Goal: Information Seeking & Learning: Learn about a topic

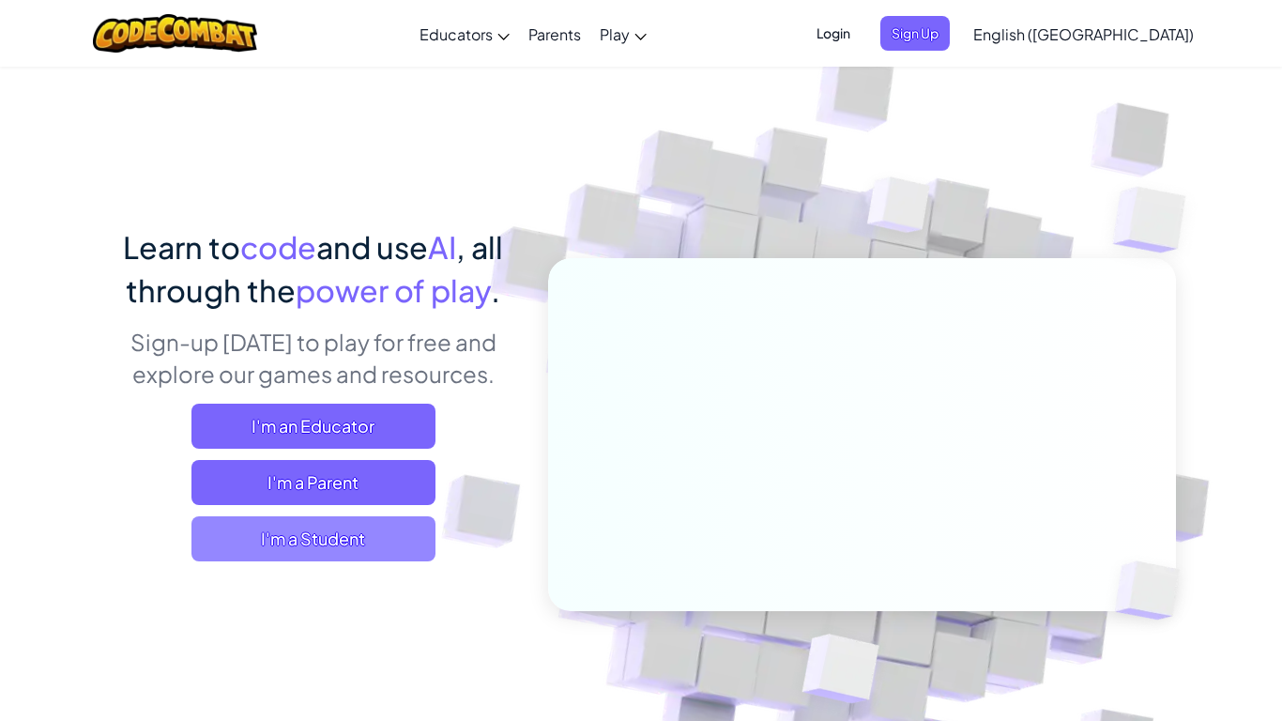
click at [369, 536] on span "I'm a Student" at bounding box center [314, 538] width 244 height 45
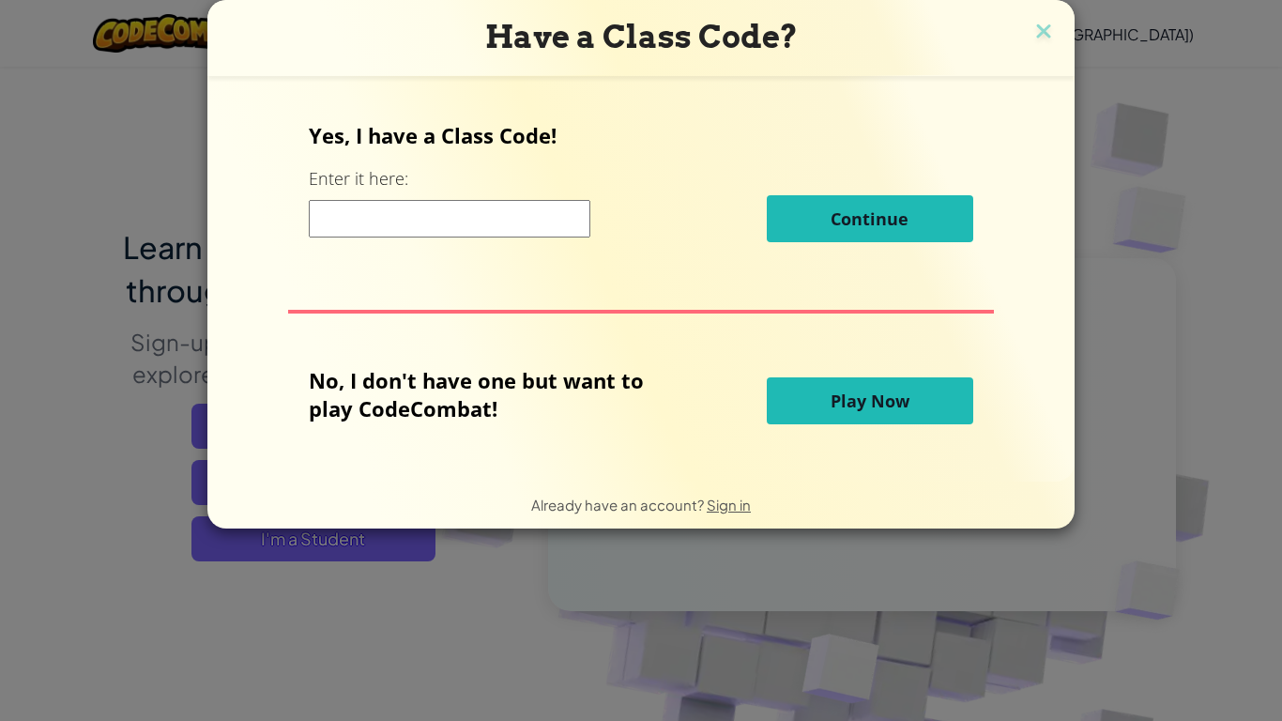
click at [522, 215] on input at bounding box center [450, 219] width 282 height 38
click at [883, 386] on button "Play Now" at bounding box center [870, 400] width 207 height 47
click at [864, 378] on button "Play Now" at bounding box center [870, 400] width 207 height 47
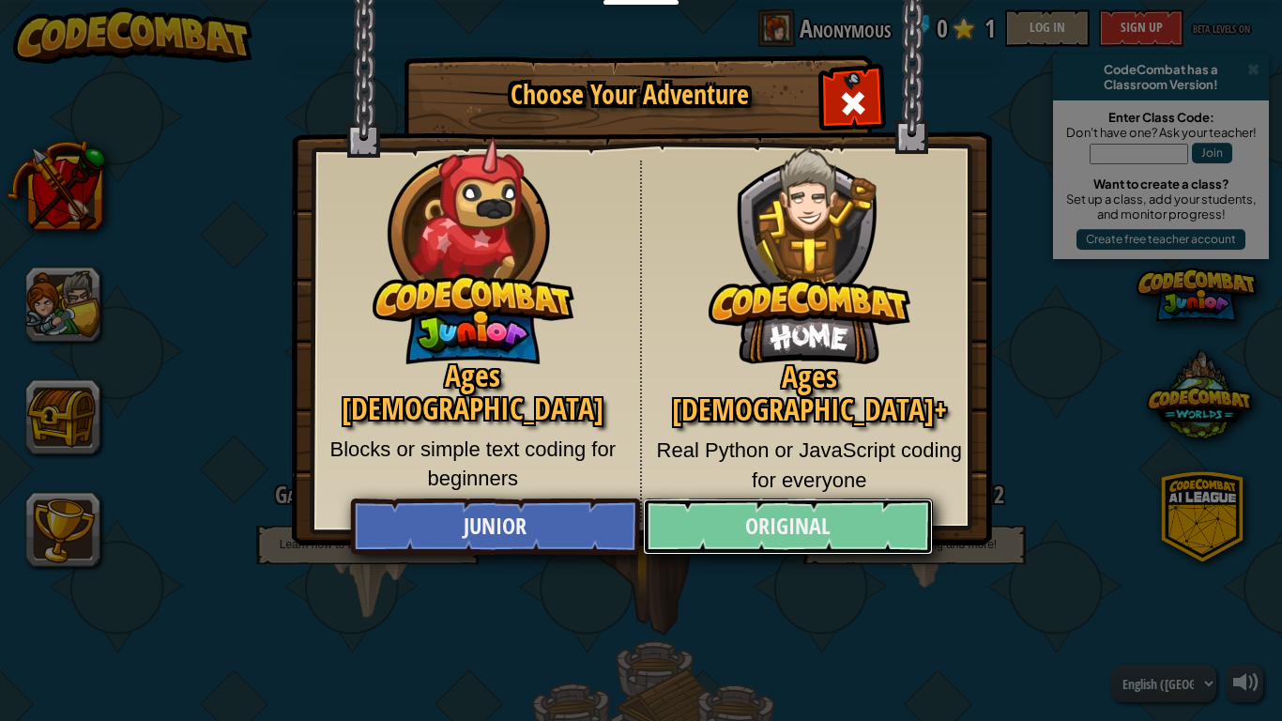
click at [836, 513] on link "Original" at bounding box center [787, 527] width 289 height 56
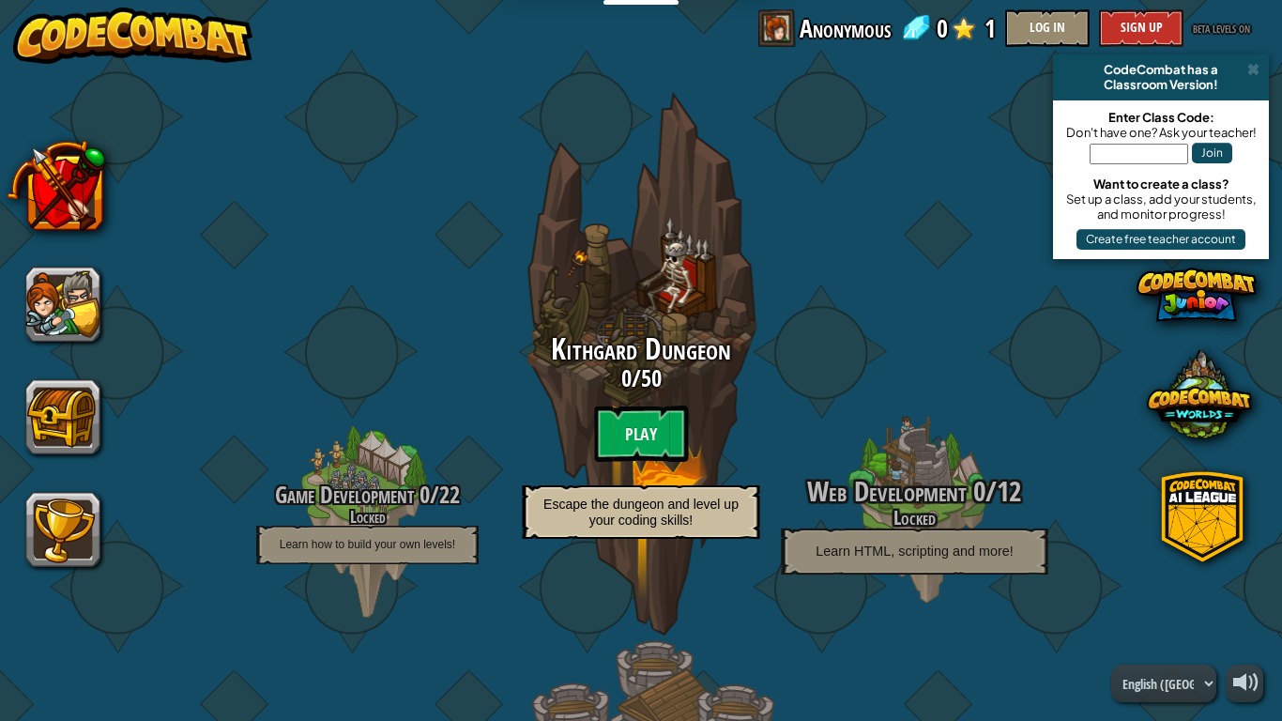
click at [845, 543] on span "Learn HTML, scripting and more!" at bounding box center [914, 551] width 197 height 16
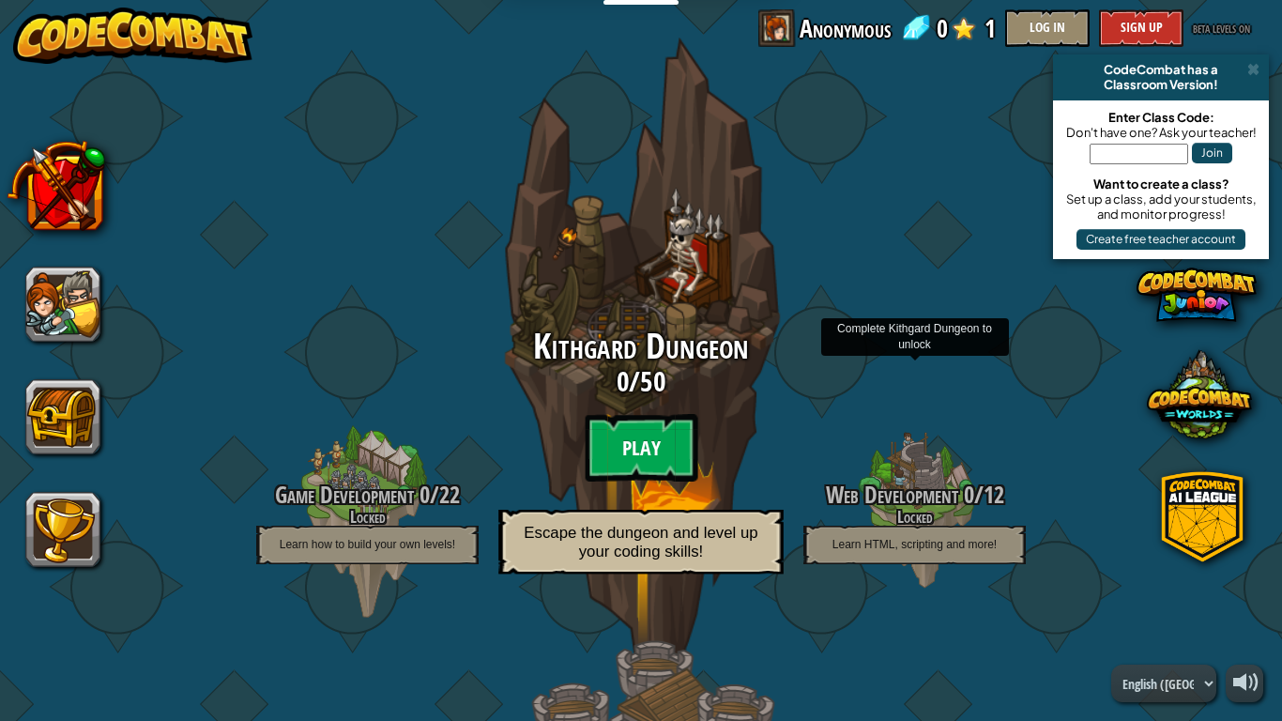
click at [617, 432] on btn "Play" at bounding box center [641, 448] width 113 height 68
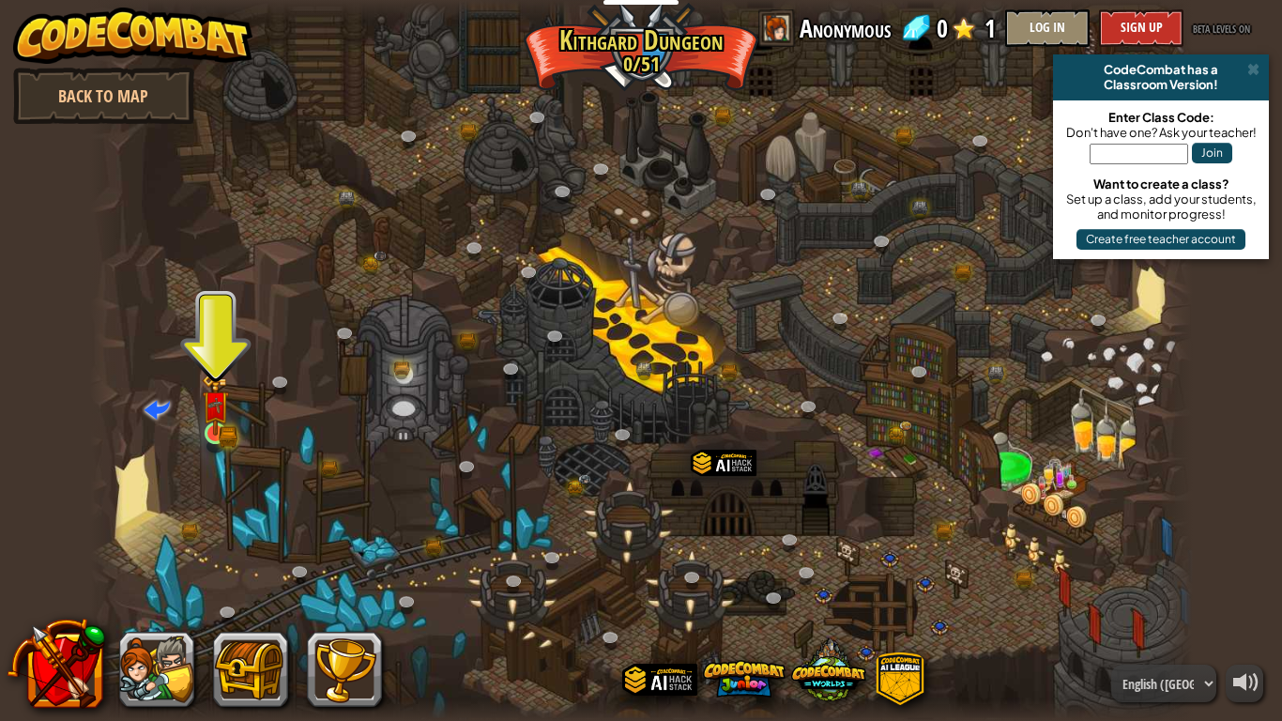
click at [204, 414] on img at bounding box center [216, 404] width 28 height 61
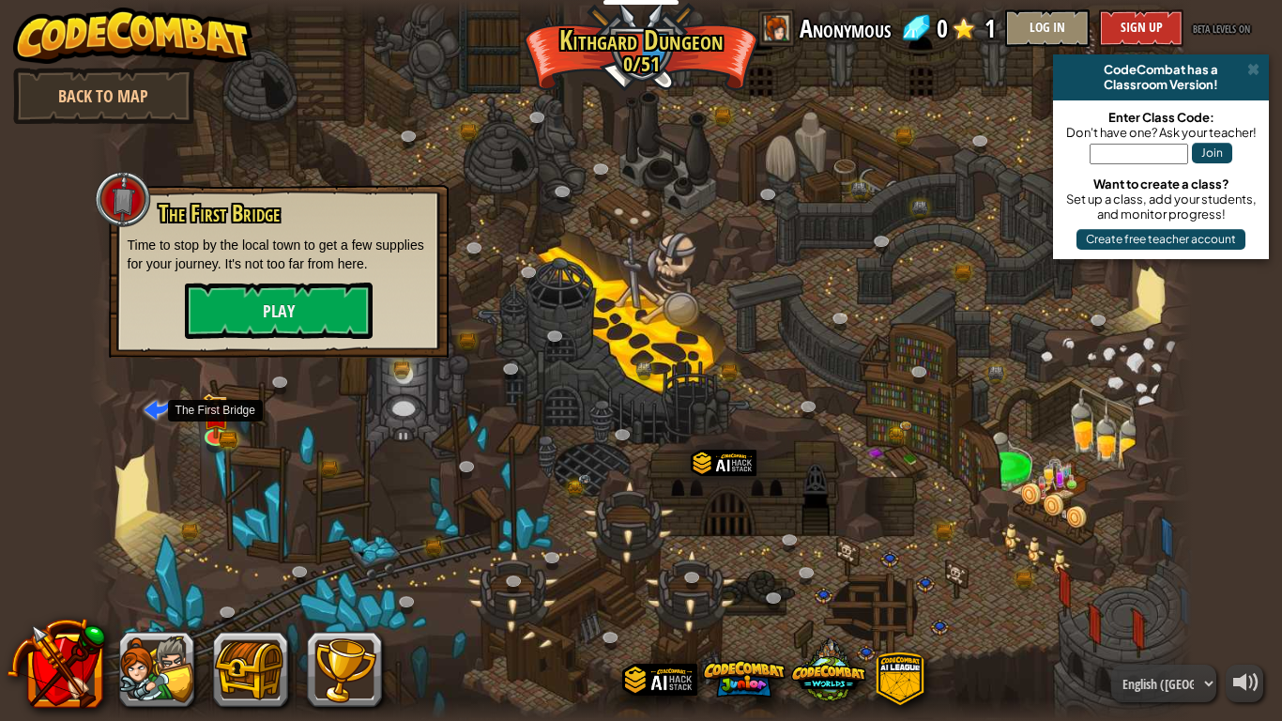
click at [338, 362] on div at bounding box center [641, 360] width 1103 height 721
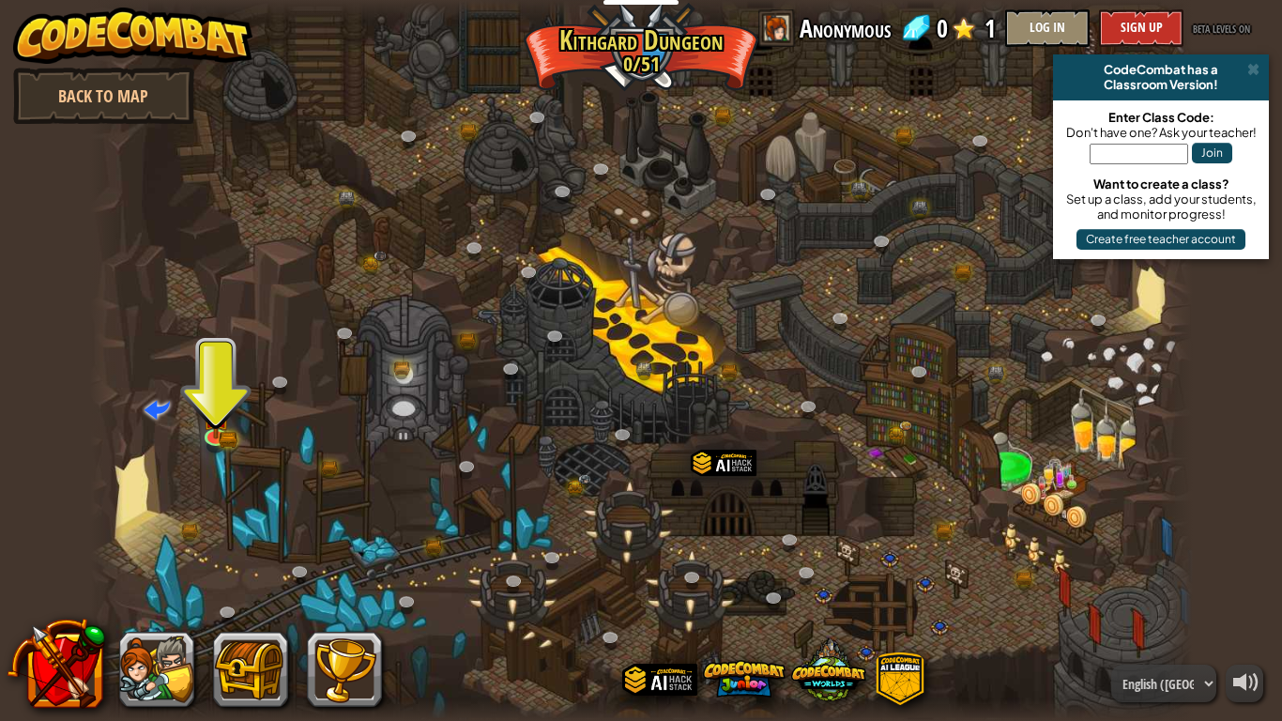
click at [1282, 468] on div "powered by Back to Map CodeCombat has a Classroom Version! Enter Class Code: Do…" at bounding box center [641, 360] width 1282 height 721
click at [189, 430] on div at bounding box center [641, 360] width 1103 height 721
click at [214, 423] on img at bounding box center [216, 404] width 28 height 61
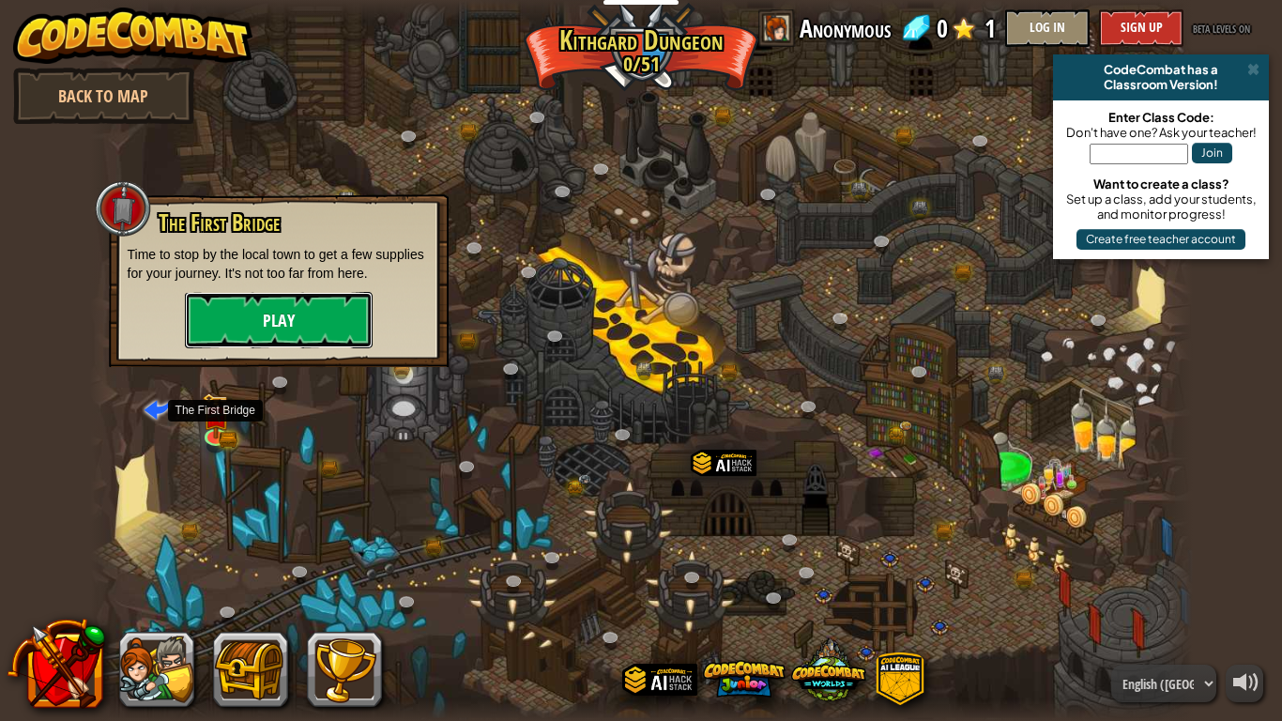
click at [345, 324] on button "Play" at bounding box center [279, 320] width 188 height 56
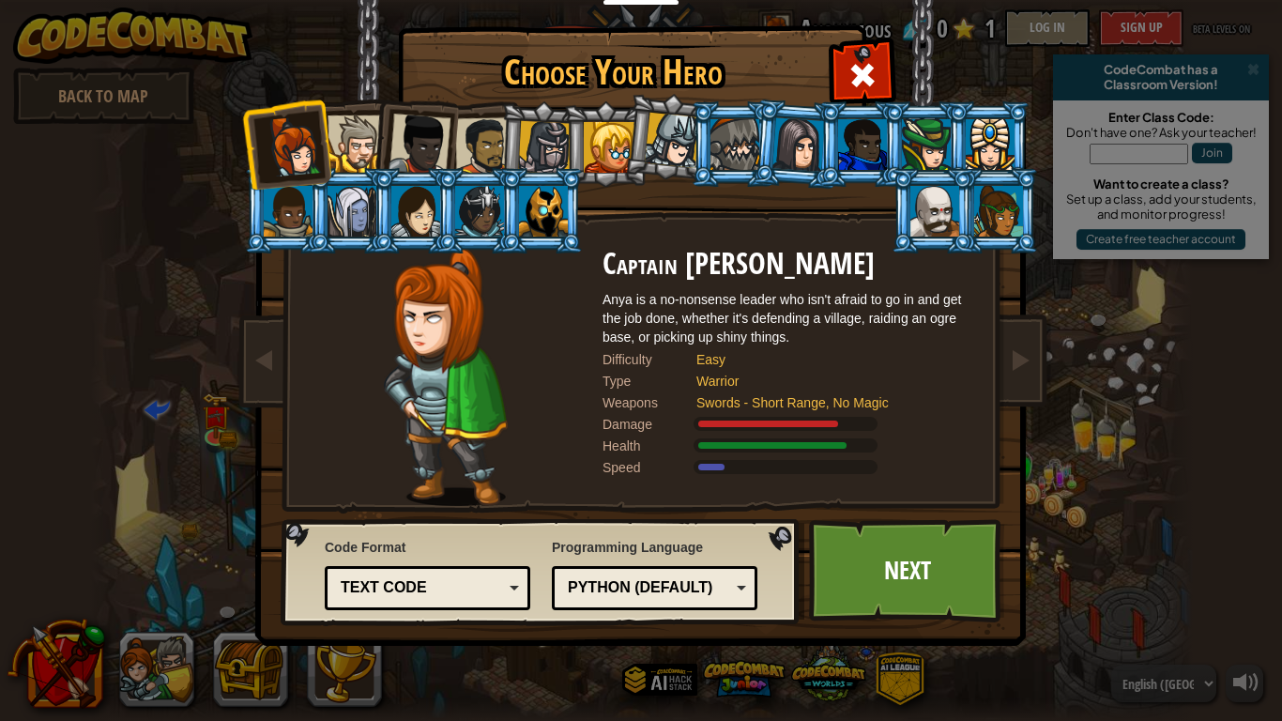
click at [993, 209] on div at bounding box center [999, 211] width 49 height 51
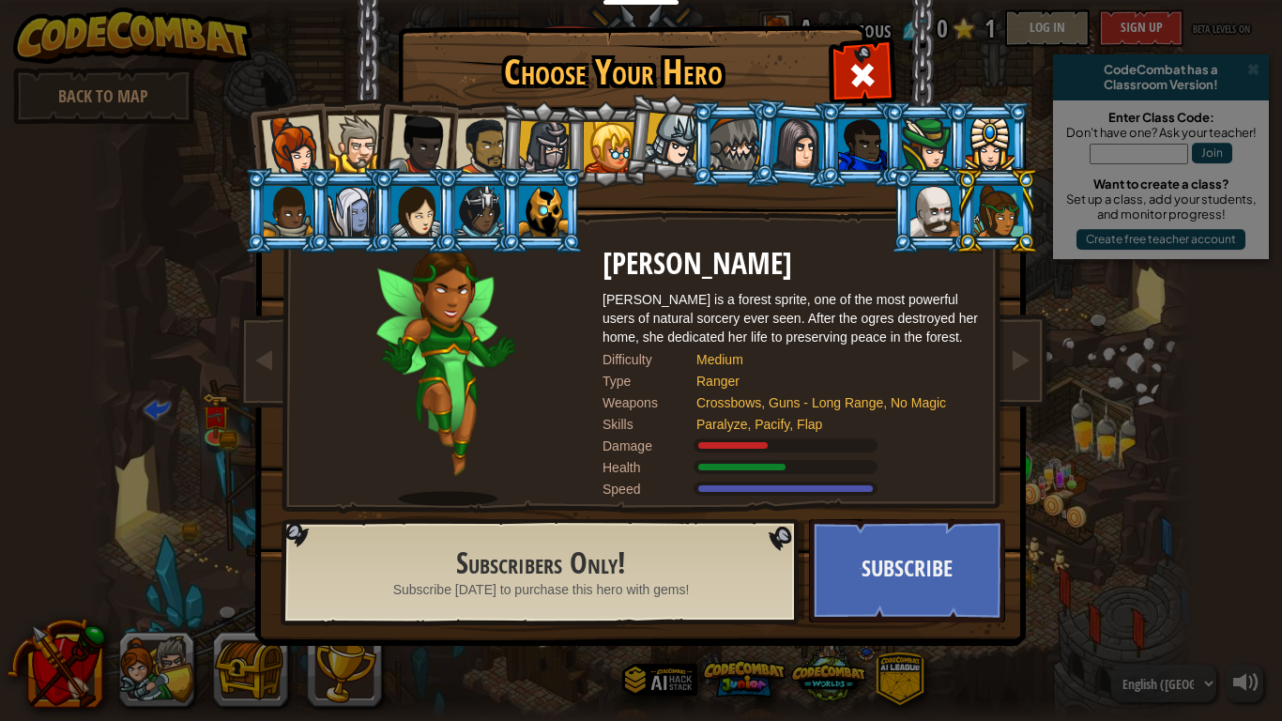
click at [668, 155] on div at bounding box center [672, 140] width 55 height 55
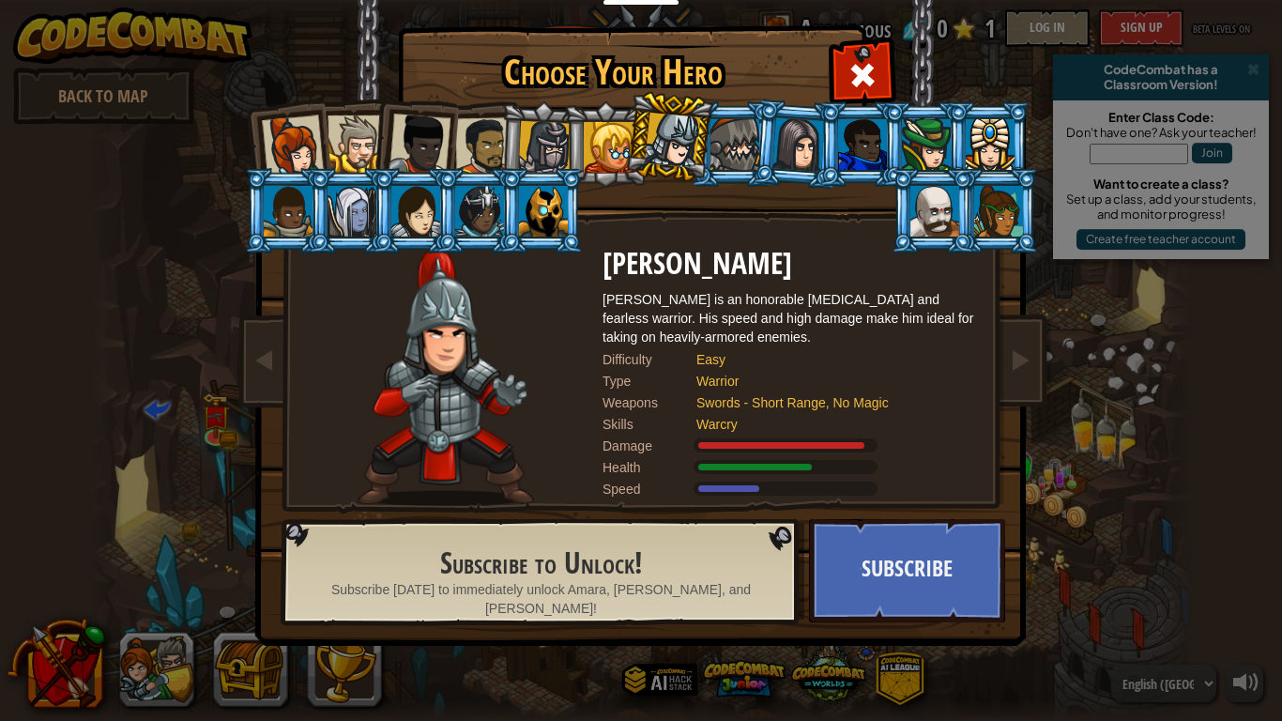
click at [567, 142] on li at bounding box center [605, 143] width 84 height 85
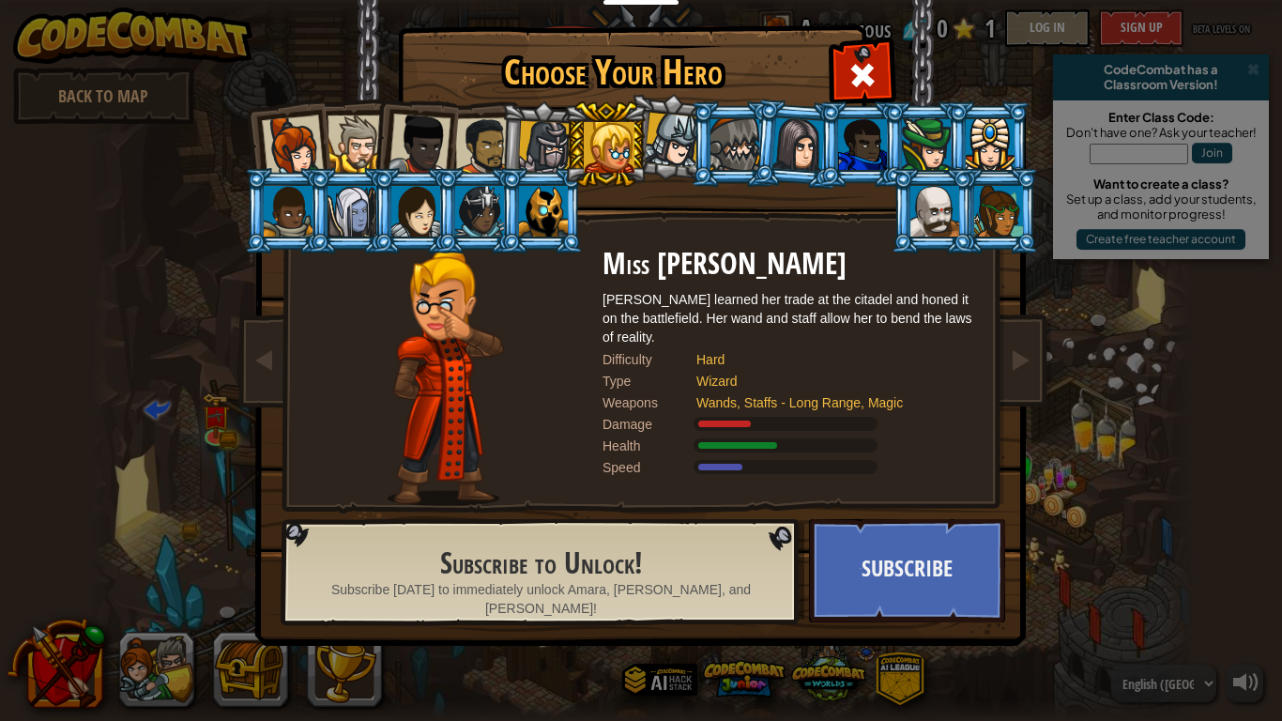
click at [534, 159] on div at bounding box center [545, 148] width 54 height 54
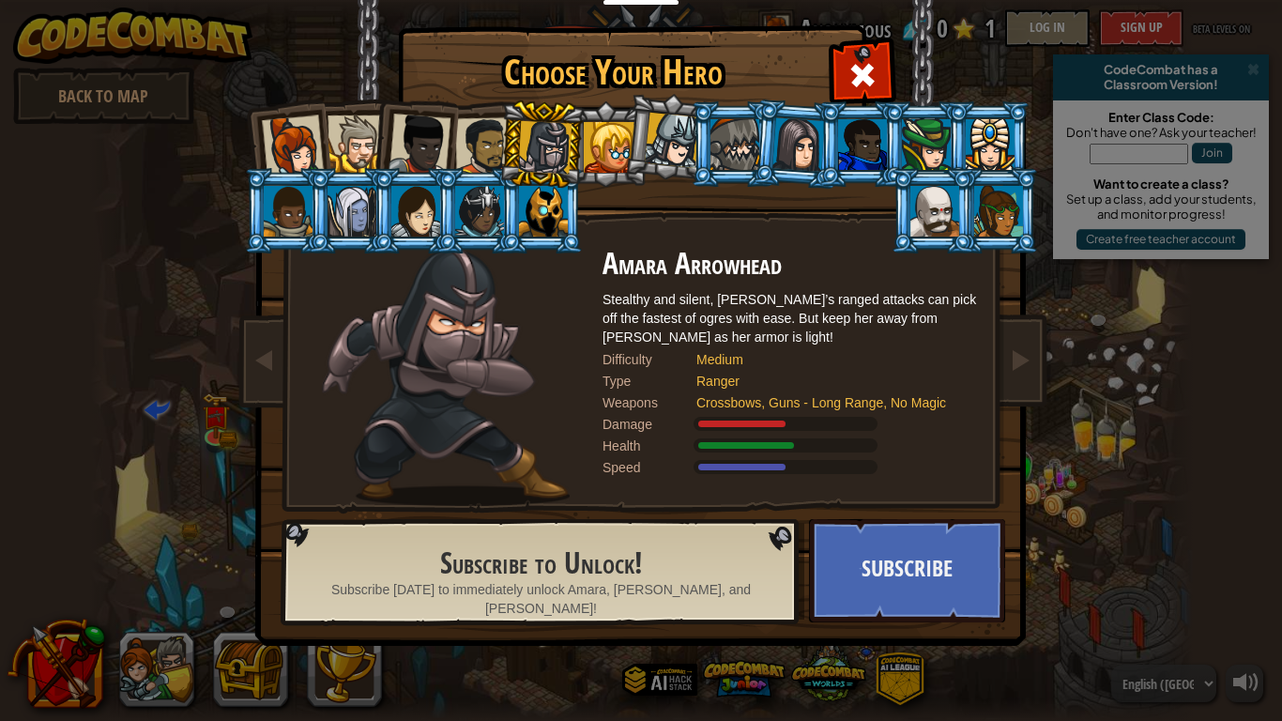
click at [776, 146] on div at bounding box center [799, 144] width 53 height 54
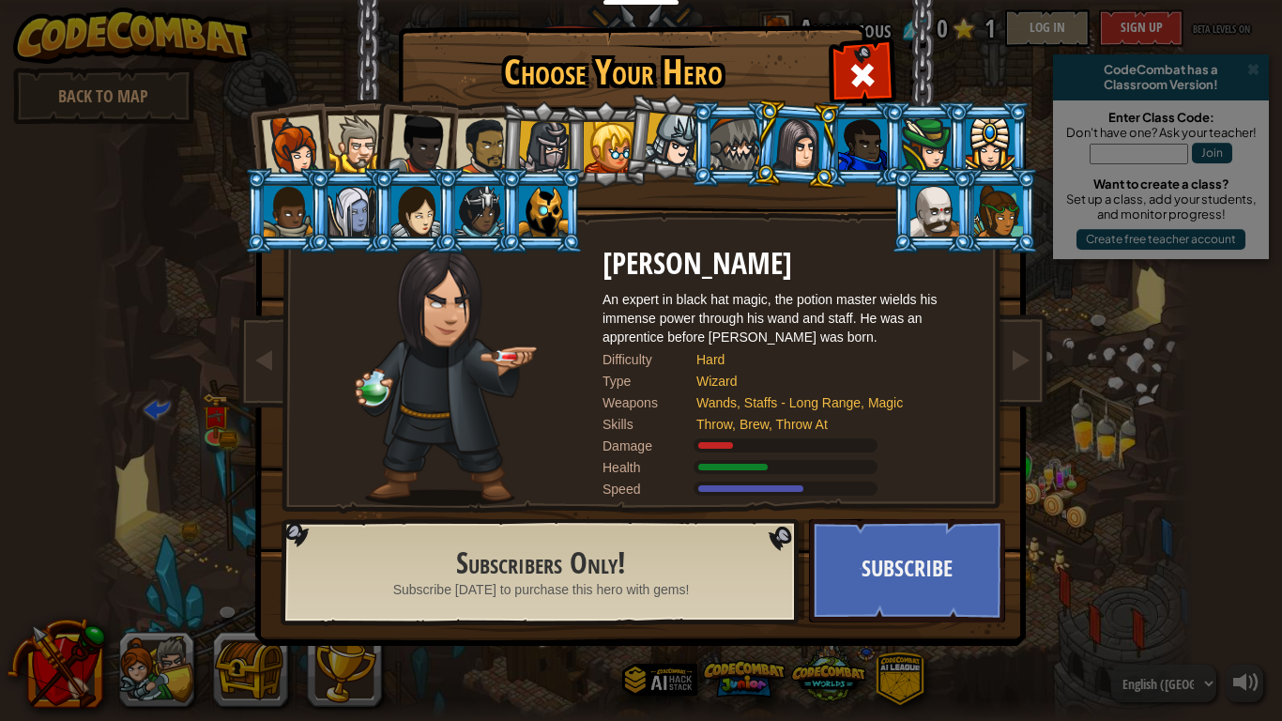
click at [915, 189] on div at bounding box center [935, 211] width 49 height 51
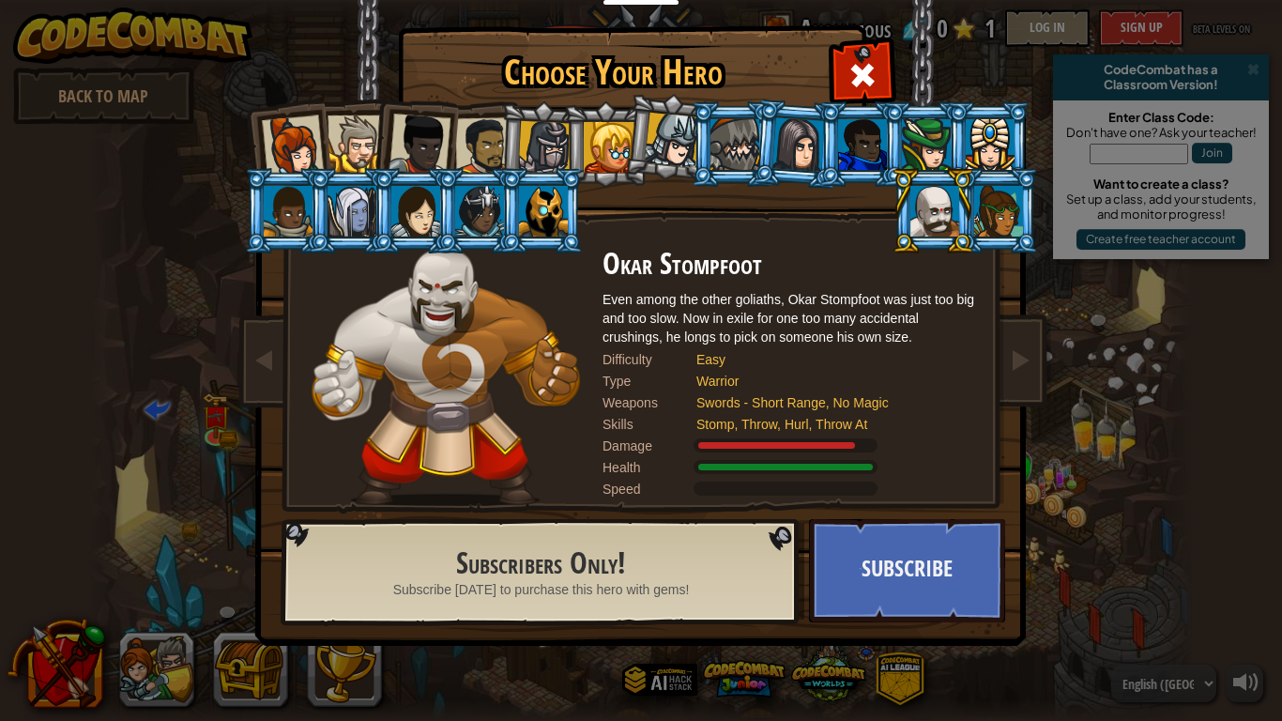
click at [1001, 194] on div at bounding box center [999, 211] width 49 height 51
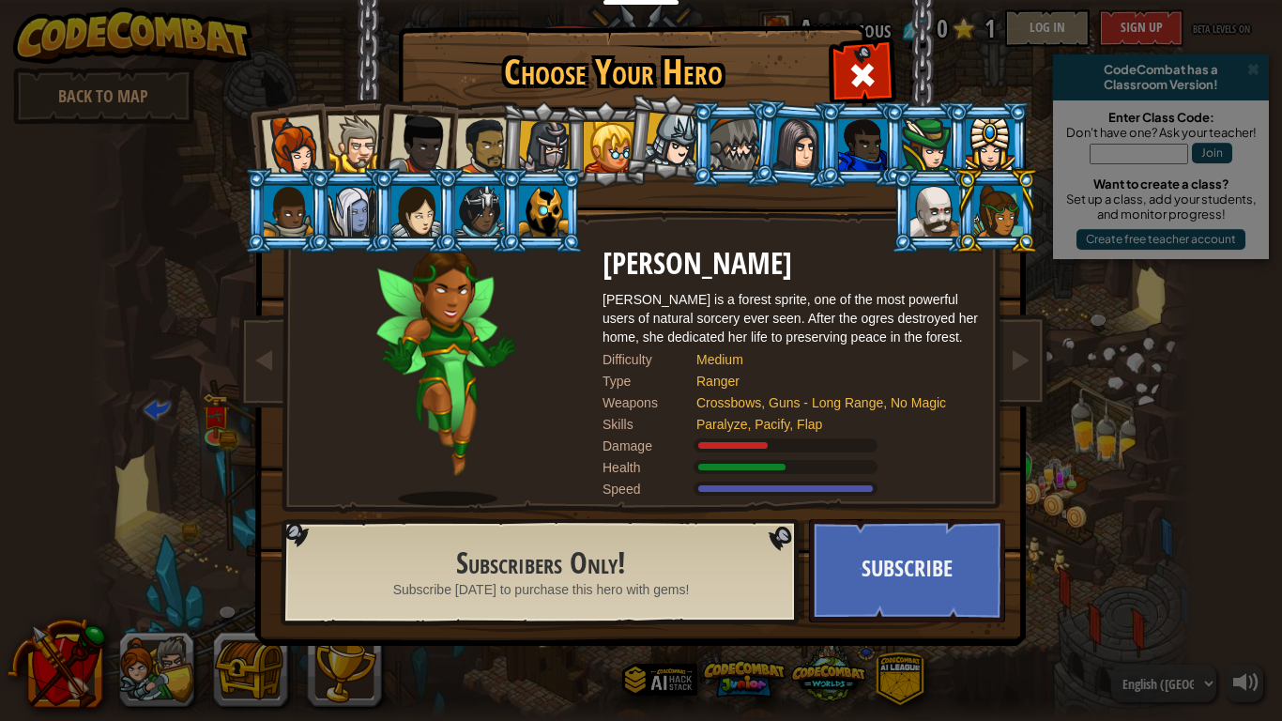
click at [980, 151] on div at bounding box center [990, 144] width 49 height 51
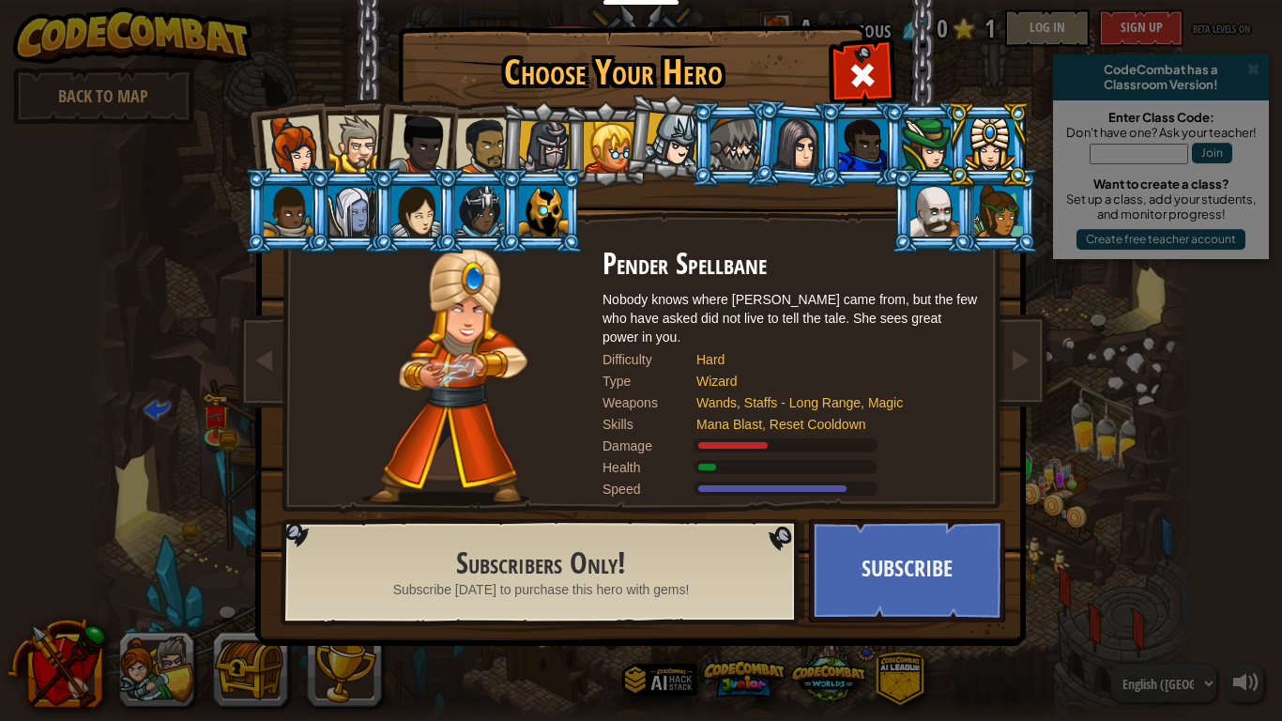
click at [937, 206] on div at bounding box center [935, 211] width 49 height 51
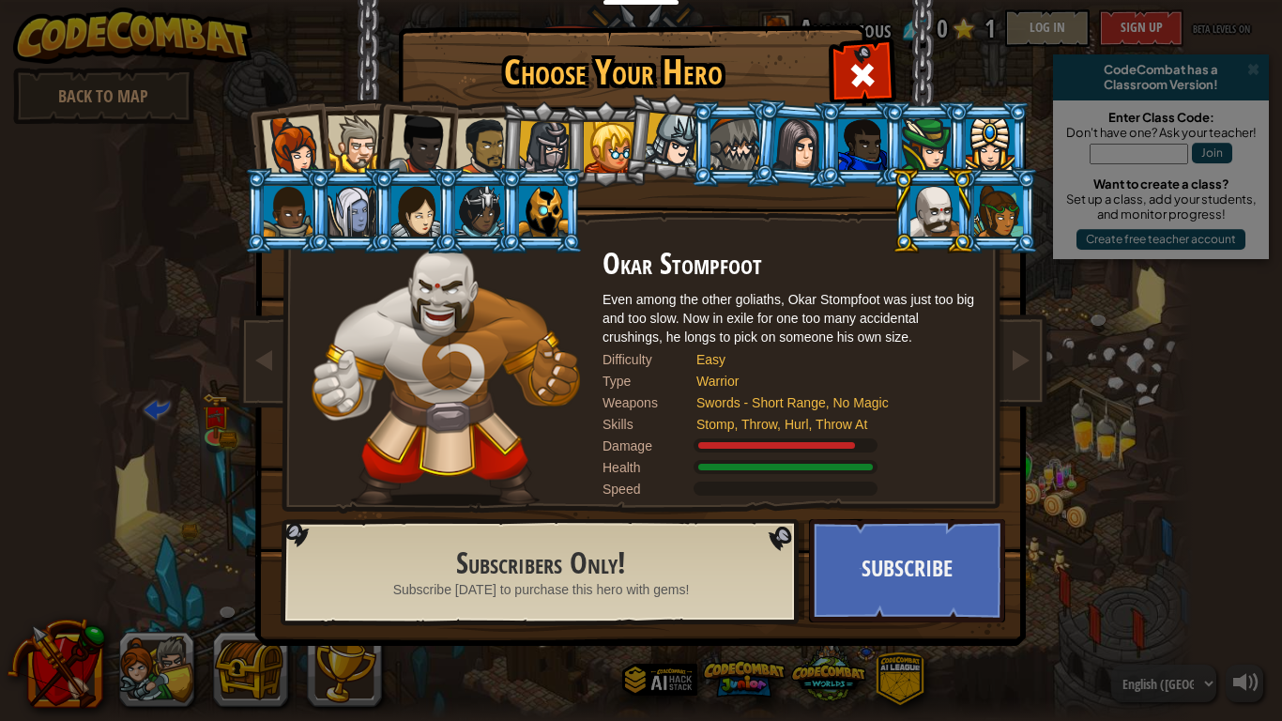
click at [565, 269] on img at bounding box center [446, 377] width 268 height 258
click at [557, 223] on div at bounding box center [543, 211] width 49 height 51
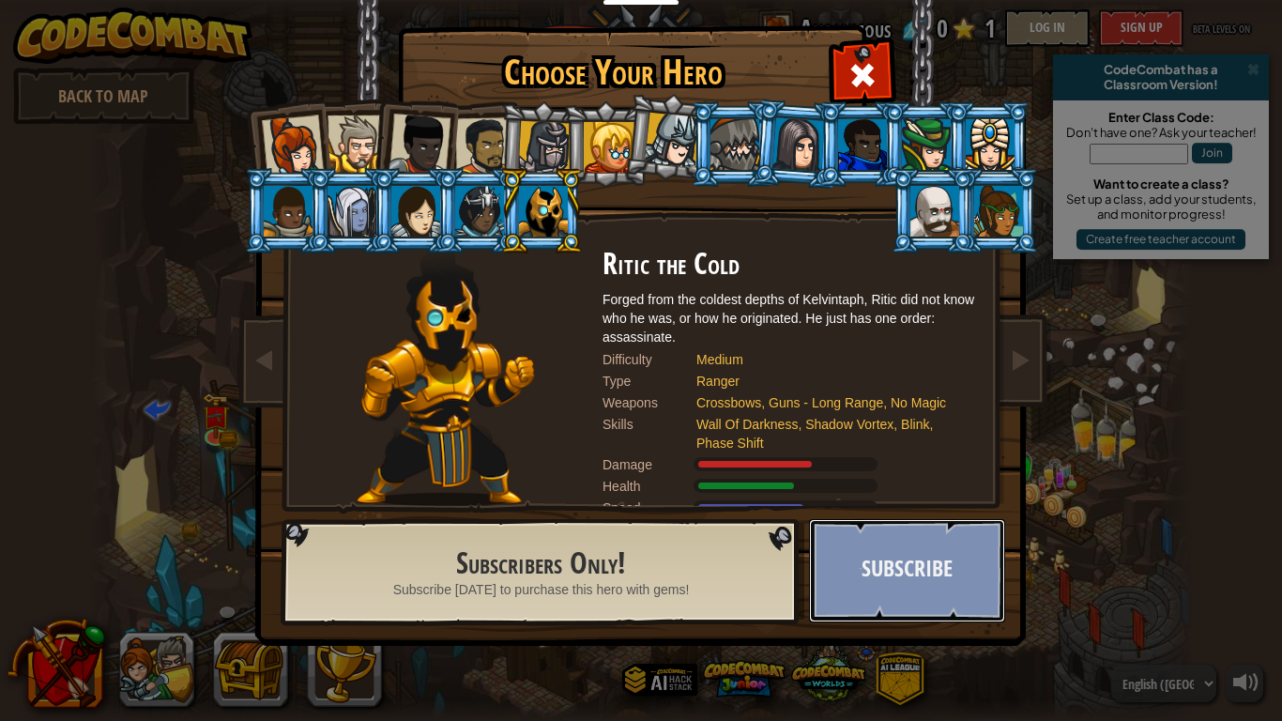
click at [859, 582] on button "Subscribe" at bounding box center [907, 570] width 196 height 103
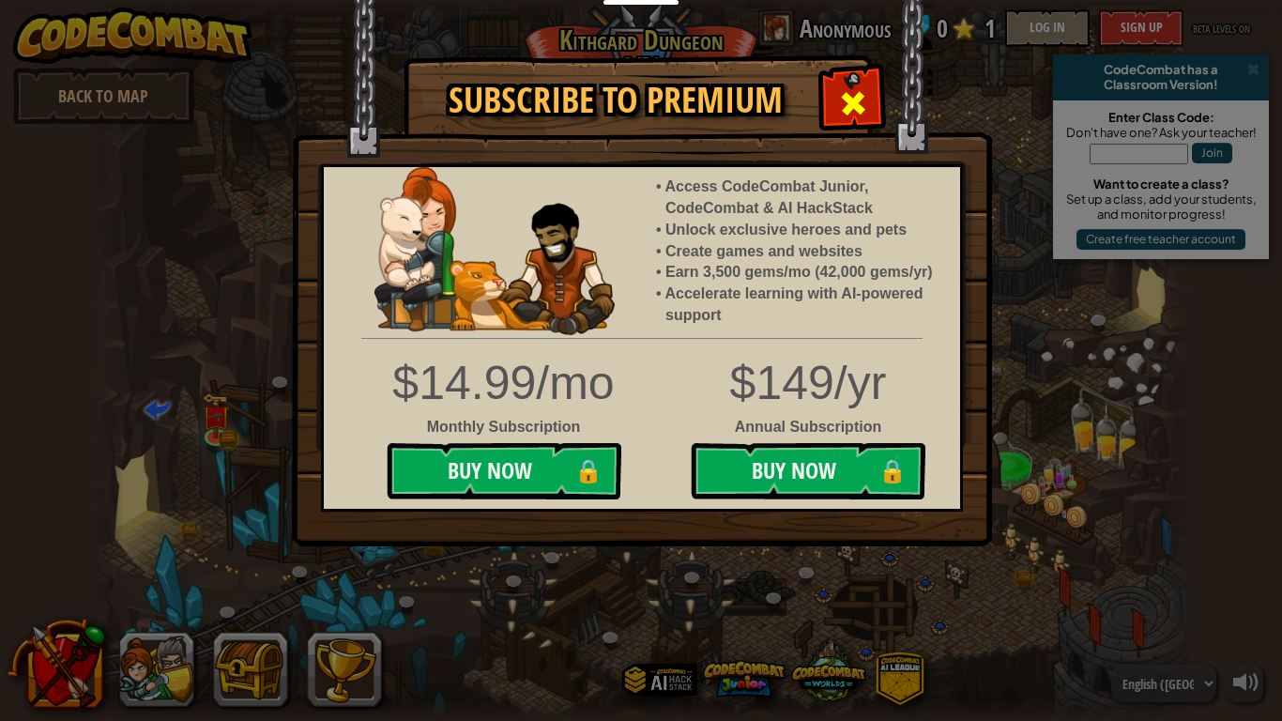
click at [870, 109] on div at bounding box center [852, 100] width 59 height 59
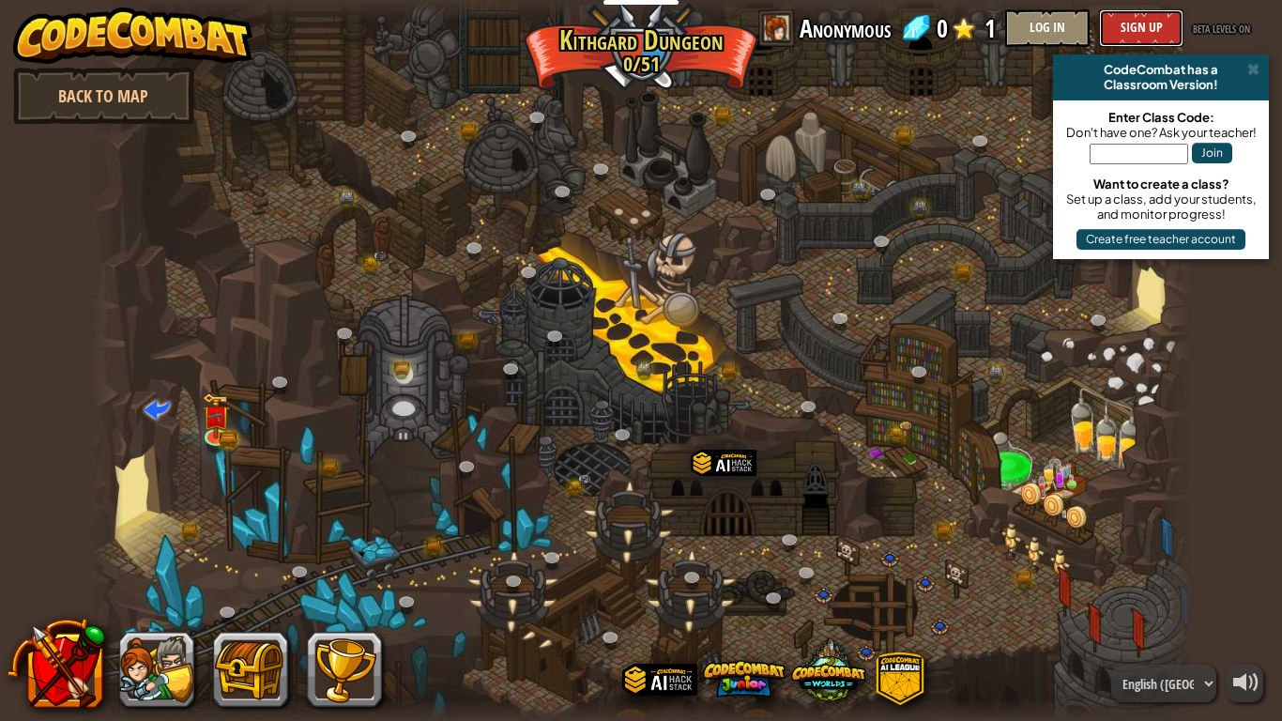
click at [1152, 22] on button "Sign Up" at bounding box center [1141, 28] width 84 height 38
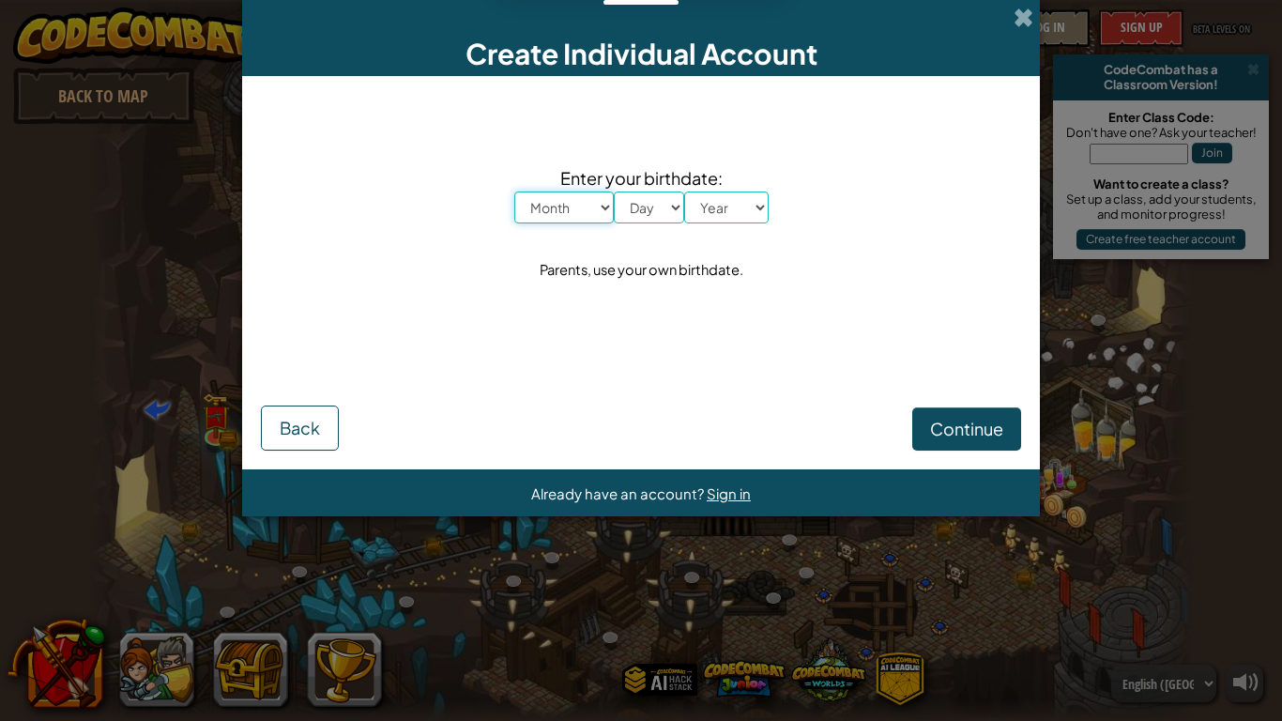
click at [567, 210] on select "Month January February March April May June July August September October Novem…" at bounding box center [564, 208] width 100 height 32
select select "6"
click at [514, 192] on select "Month January February March April May June July August September October Novem…" at bounding box center [564, 208] width 100 height 32
click at [667, 199] on select "Day 1 2 3 4 5 6 7 8 9 10 11 12 13 14 15 16 17 18 19 20 21 22 23 24 25 26 27 28 …" at bounding box center [649, 208] width 70 height 32
select select "23"
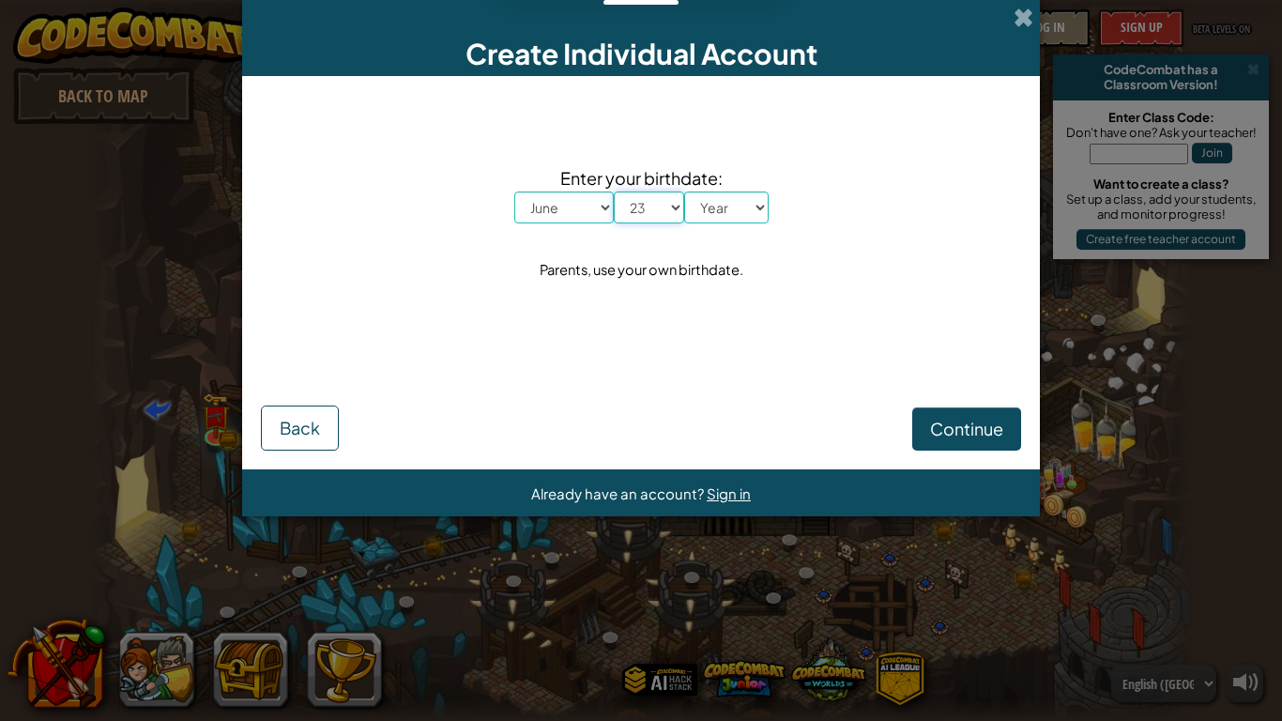
click at [614, 192] on select "Day 1 2 3 4 5 6 7 8 9 10 11 12 13 14 15 16 17 18 19 20 21 22 23 24 25 26 27 28 …" at bounding box center [649, 208] width 70 height 32
click at [736, 196] on select "Year [DATE] 2024 2023 2022 2021 2020 2019 2018 2017 2016 2015 2014 2013 2012 20…" at bounding box center [726, 208] width 84 height 32
click at [684, 192] on select "Year [DATE] 2024 2023 2022 2021 2020 2019 2018 2017 2016 2015 2014 2013 2012 20…" at bounding box center [726, 208] width 84 height 32
click at [722, 205] on select "Year [DATE] 2024 2023 2022 2021 2020 2019 2018 2017 2016 2015 2014 2013 2012 20…" at bounding box center [726, 208] width 84 height 32
select select "2014"
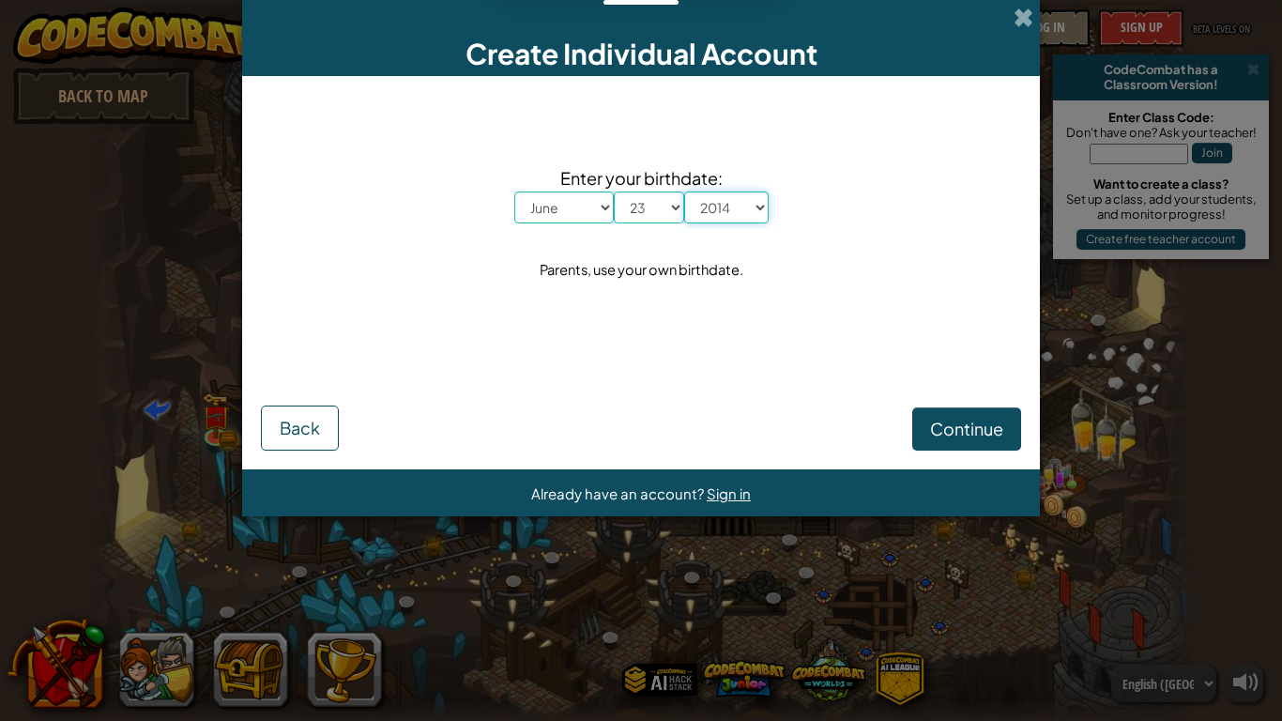
click at [684, 192] on select "Year [DATE] 2024 2023 2022 2021 2020 2019 2018 2017 2016 2015 2014 2013 2012 20…" at bounding box center [726, 208] width 84 height 32
click at [974, 437] on span "Continue" at bounding box center [966, 429] width 73 height 22
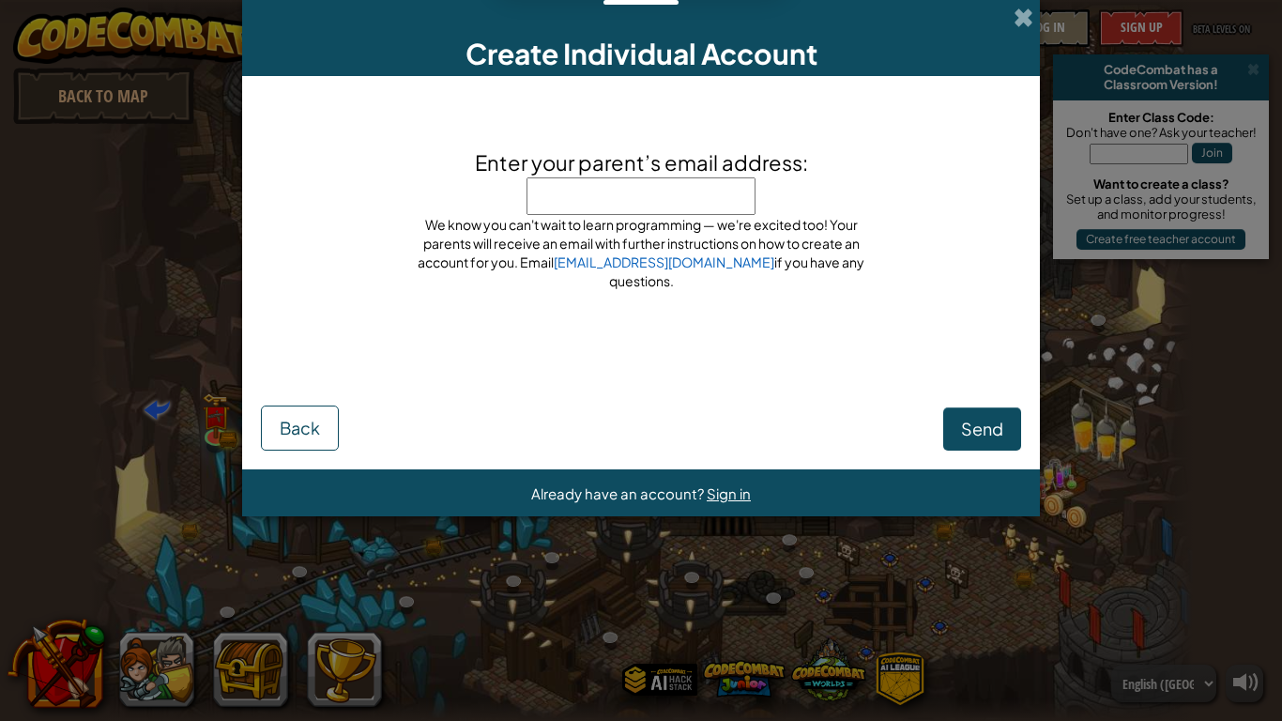
click at [724, 200] on input "Enter your parent’s email address:" at bounding box center [641, 196] width 229 height 38
type input "14anonjo98705"
click at [976, 440] on button "Send" at bounding box center [983, 428] width 78 height 43
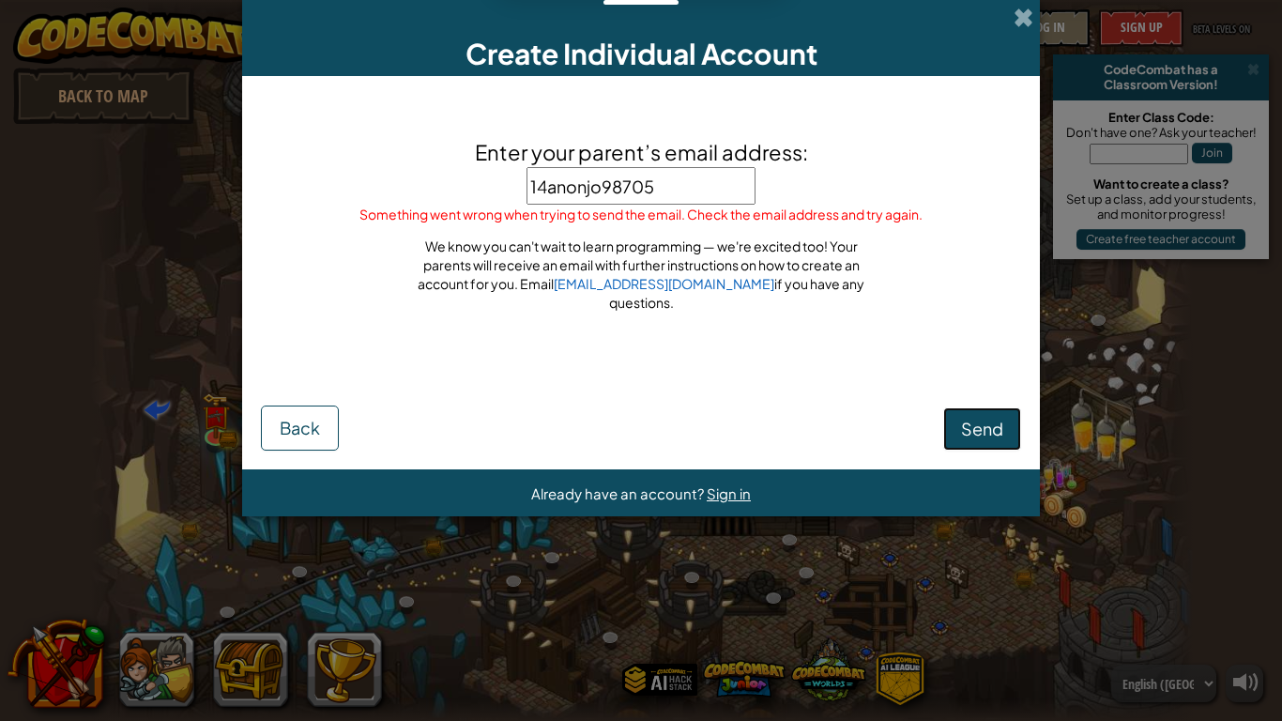
click at [990, 427] on span "Send" at bounding box center [982, 429] width 42 height 22
click at [311, 430] on span "Back" at bounding box center [300, 428] width 40 height 22
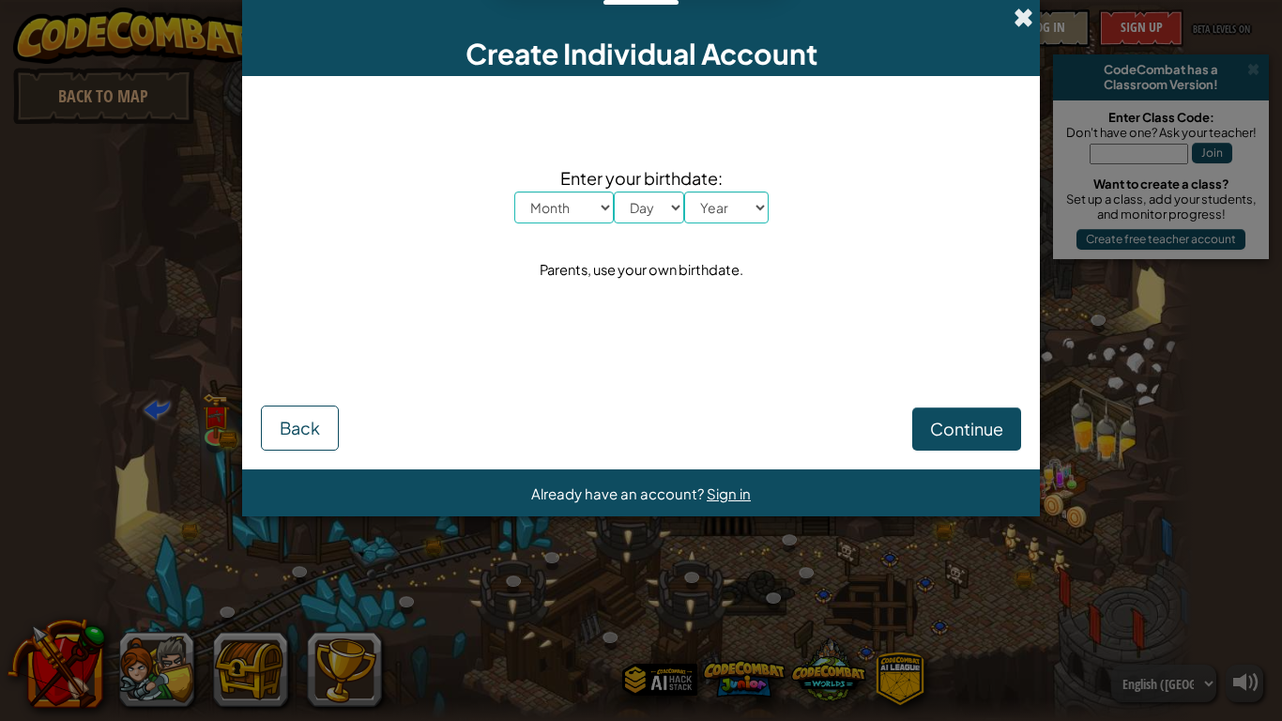
click at [1016, 9] on span at bounding box center [1024, 18] width 20 height 20
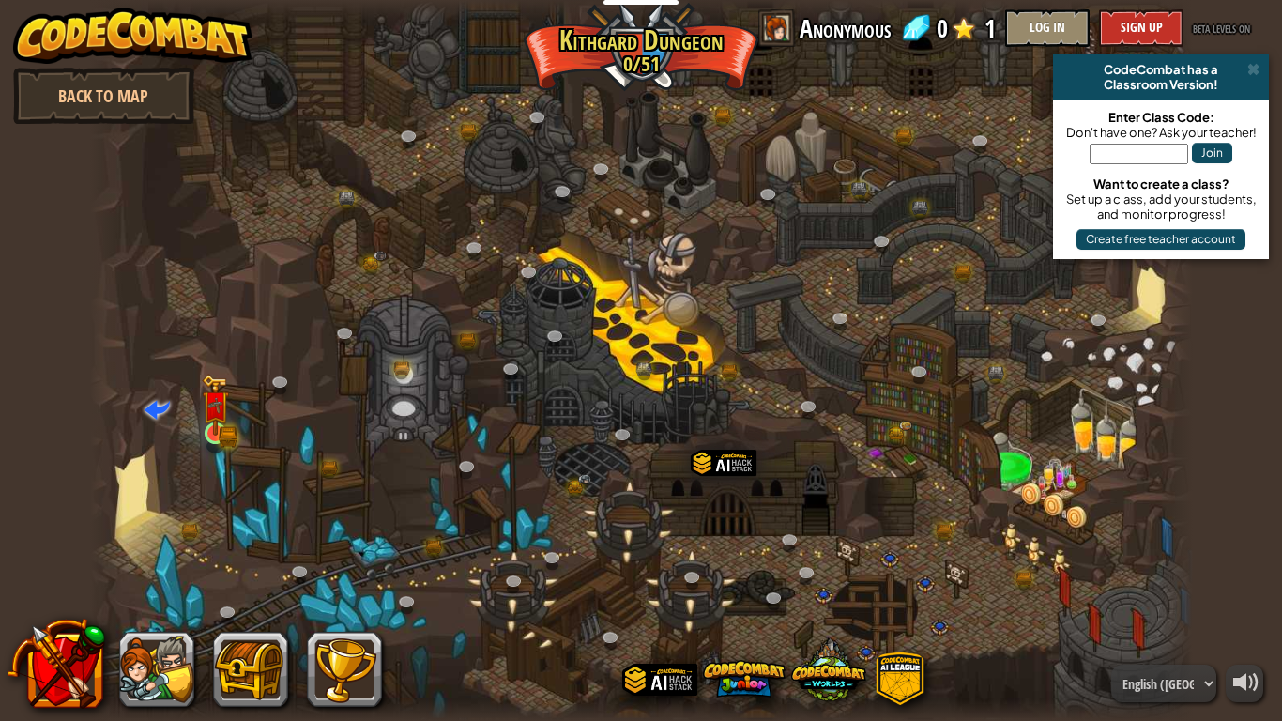
click at [207, 396] on img at bounding box center [216, 404] width 28 height 61
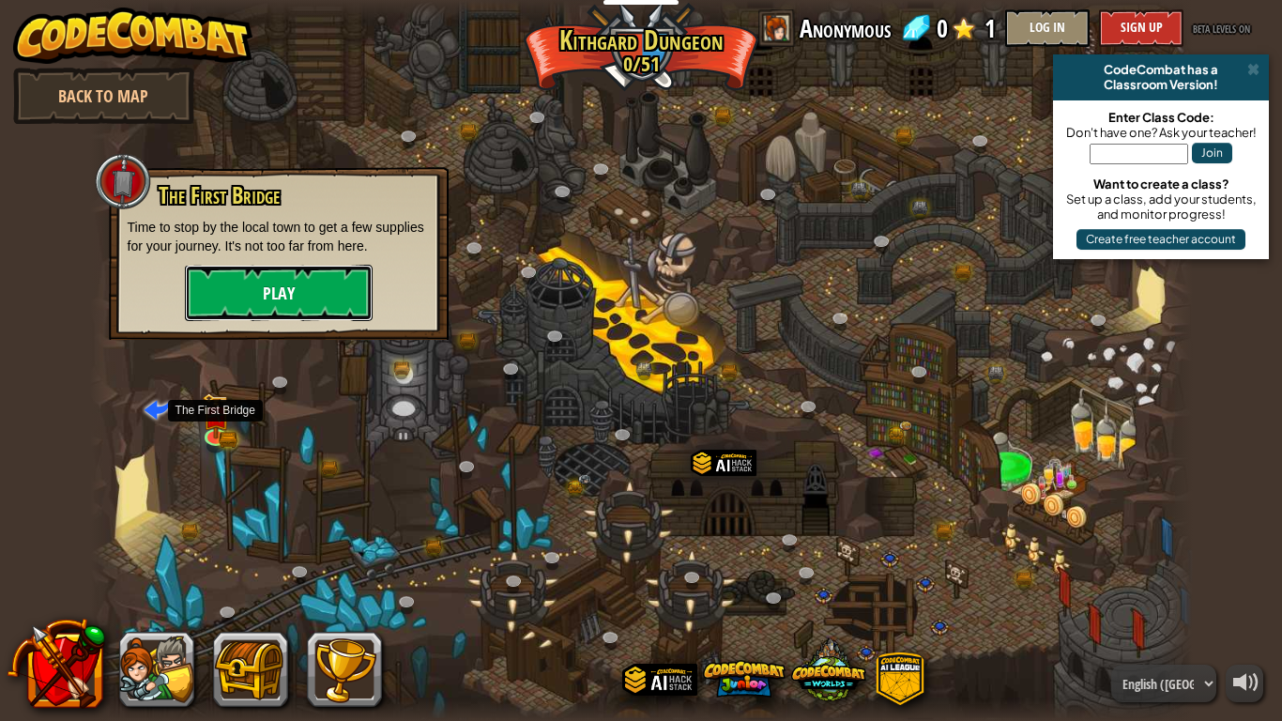
click at [336, 295] on button "Play" at bounding box center [279, 293] width 188 height 56
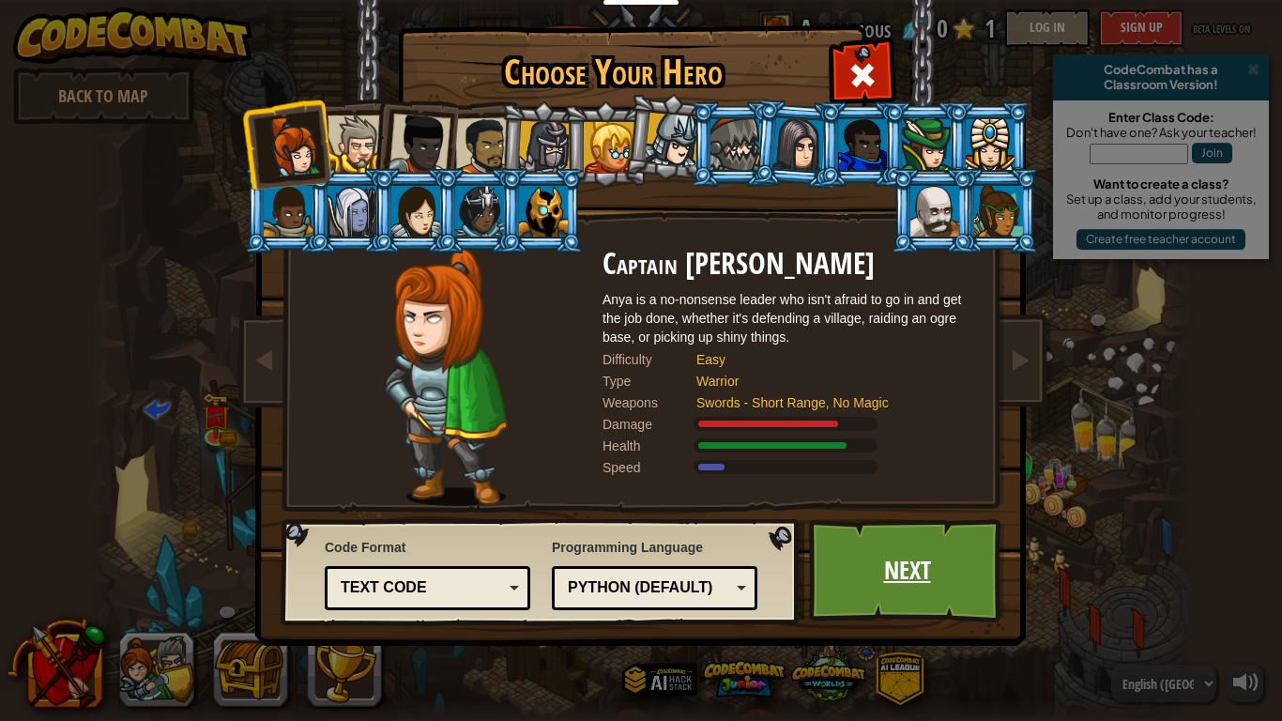
click at [913, 537] on link "Next" at bounding box center [907, 570] width 196 height 103
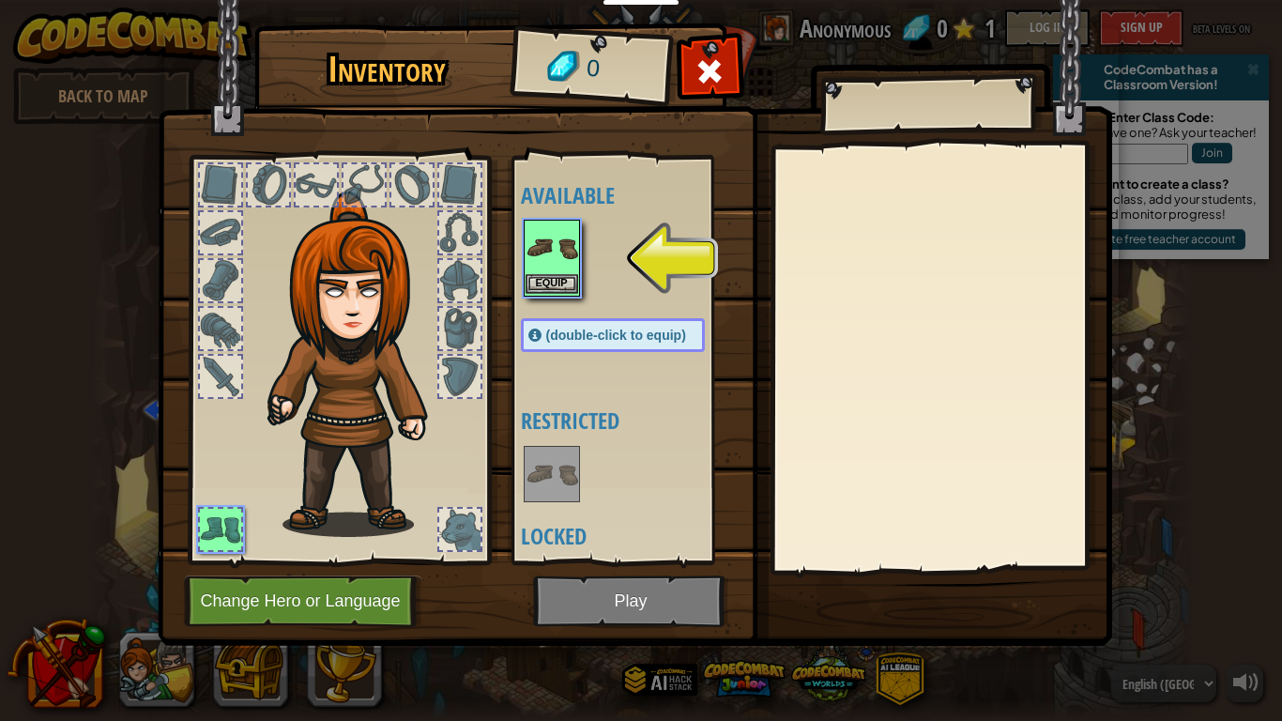
click at [524, 283] on div "Equip" at bounding box center [552, 258] width 56 height 77
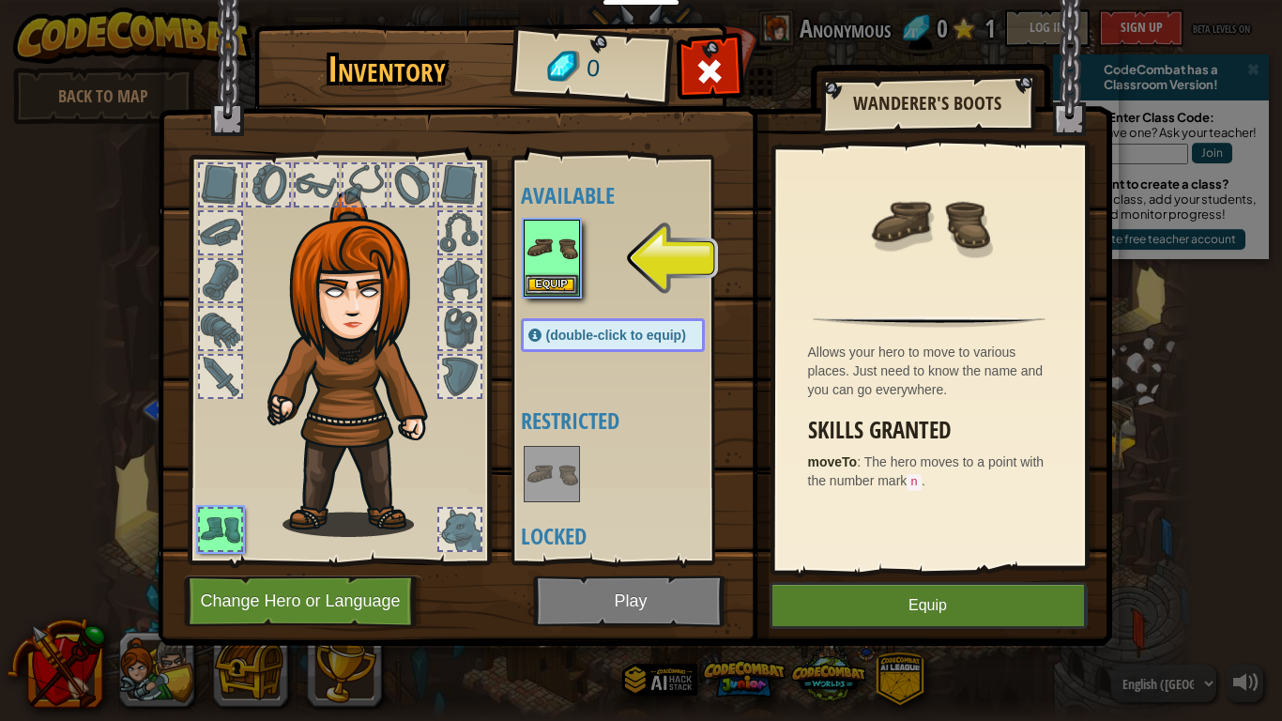
click at [920, 649] on div "Inventory 0 Available Equip (double-click to equip) Restricted Locked Wanderer'…" at bounding box center [641, 360] width 1282 height 721
click at [929, 605] on button "Equip" at bounding box center [928, 605] width 317 height 47
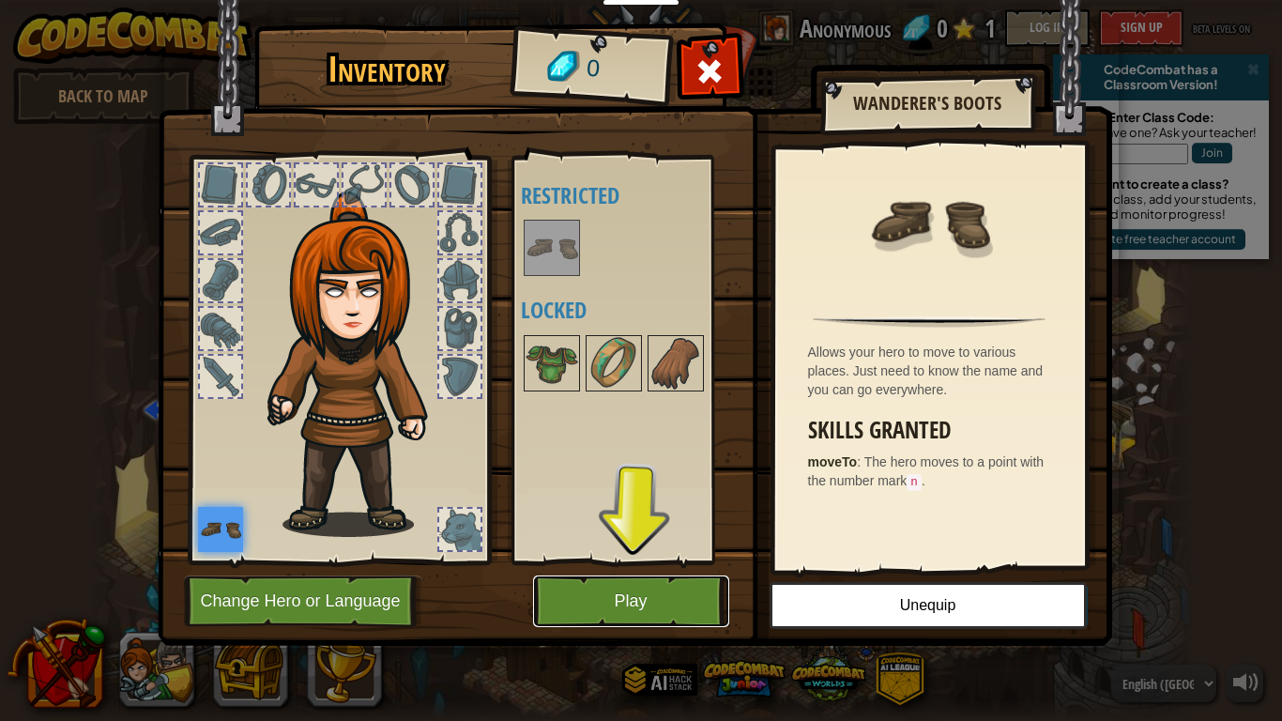
click at [693, 599] on button "Play" at bounding box center [631, 602] width 196 height 52
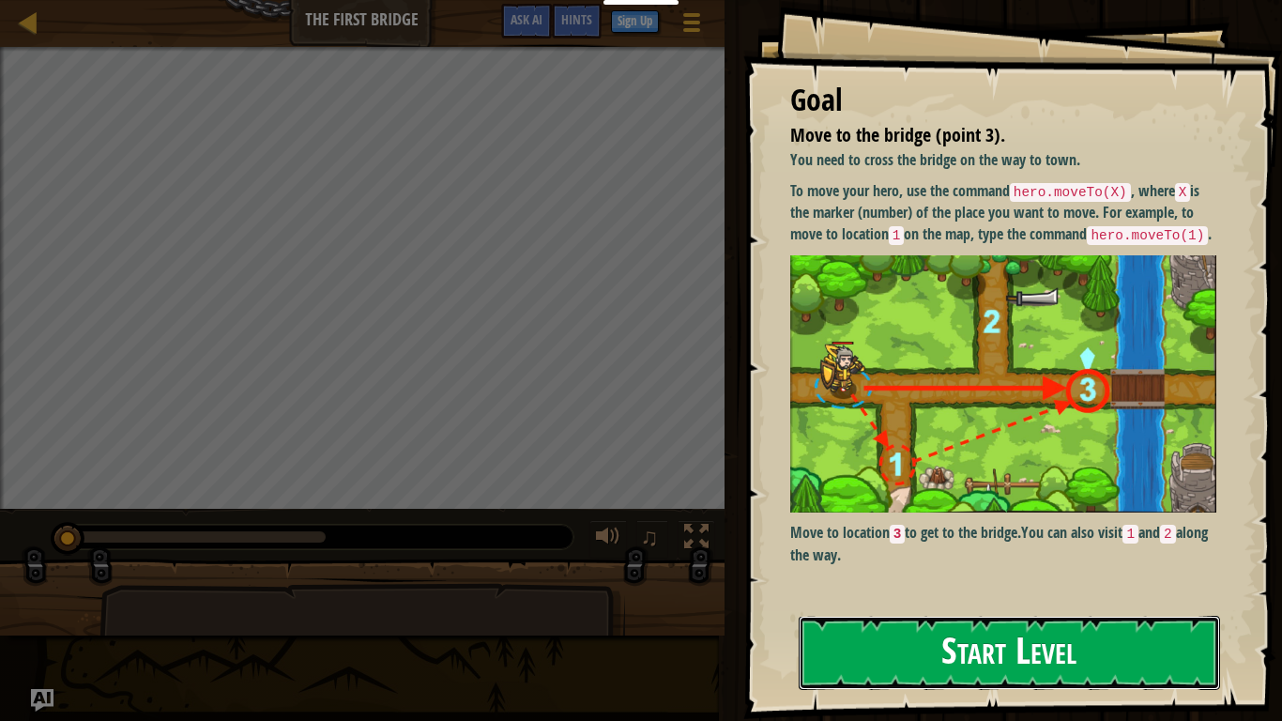
click at [1049, 631] on button "Start Level" at bounding box center [1010, 653] width 422 height 74
